Goal: Navigation & Orientation: Find specific page/section

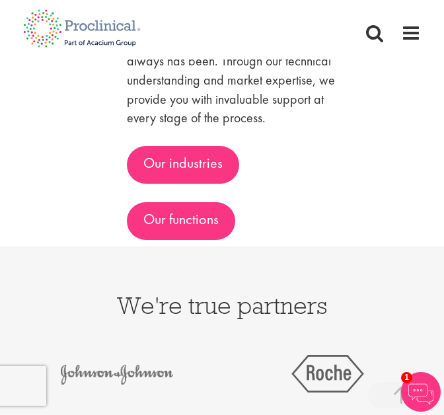
scroll to position [3174, 0]
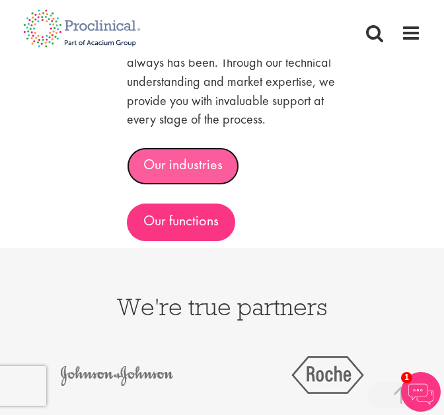
click at [190, 164] on link "Our industries" at bounding box center [183, 165] width 112 height 37
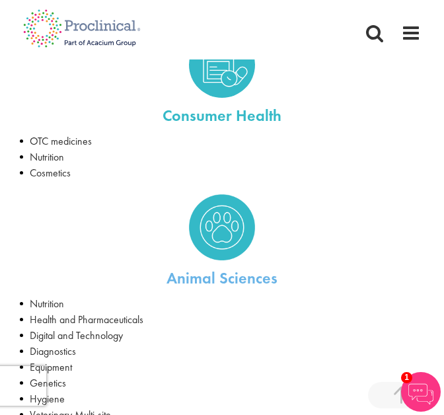
scroll to position [959, 0]
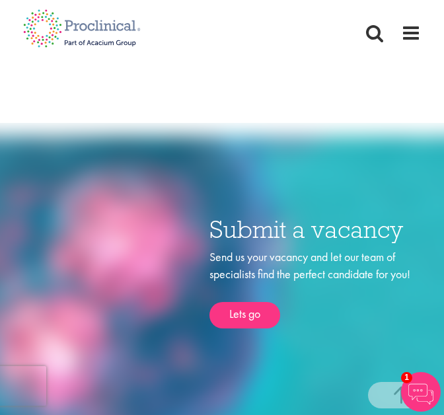
click at [246, 239] on h3 "Submit a vacancy" at bounding box center [321, 230] width 225 height 26
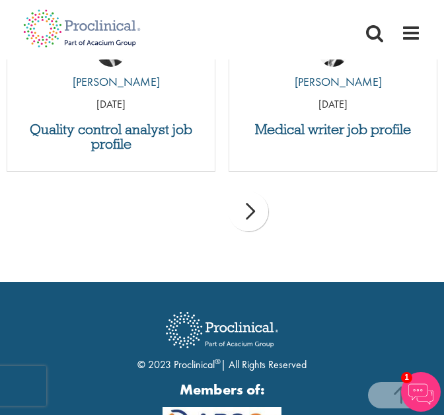
scroll to position [2587, 0]
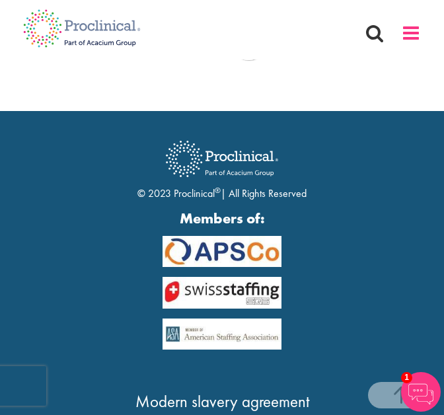
click at [406, 29] on span at bounding box center [411, 33] width 20 height 20
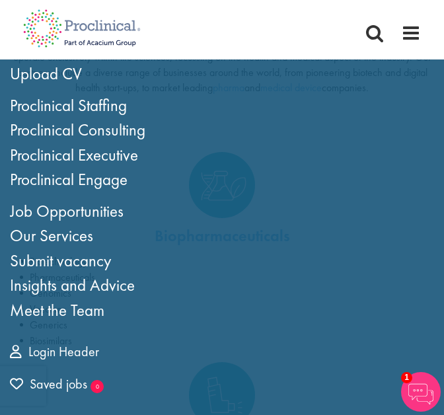
scroll to position [232, 0]
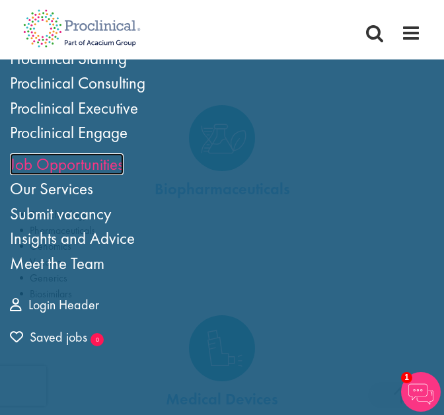
click at [54, 172] on link "Job Opportunities" at bounding box center [67, 164] width 114 height 22
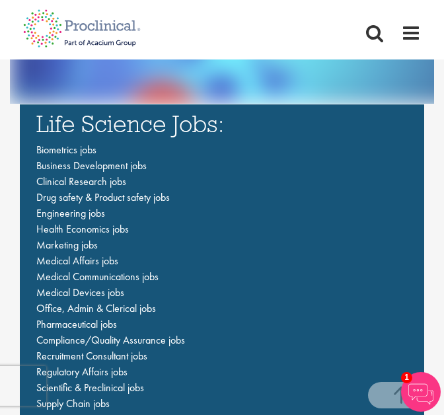
scroll to position [2240, 0]
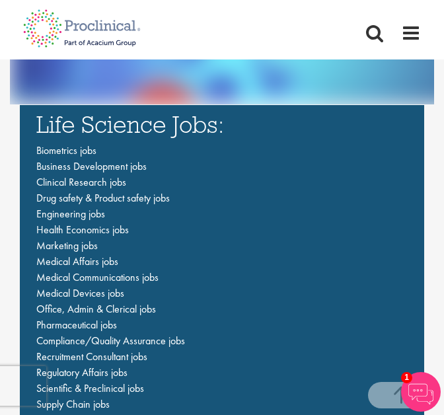
click at [147, 122] on h3 "Life Science Jobs:" at bounding box center [221, 124] width 371 height 24
